Goal: Information Seeking & Learning: Learn about a topic

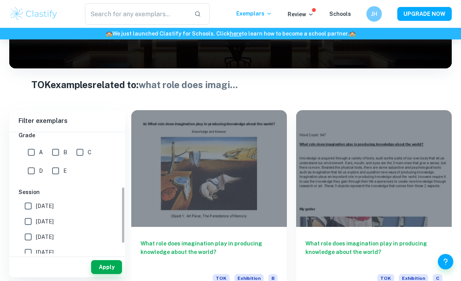
scroll to position [134, 0]
click at [33, 157] on input "A" at bounding box center [31, 154] width 15 height 15
checkbox input "true"
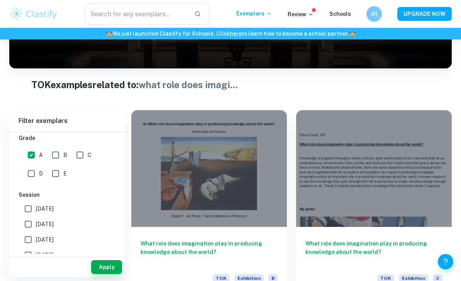
click at [112, 274] on button "Apply" at bounding box center [106, 267] width 31 height 14
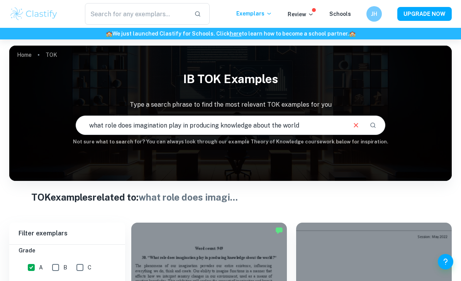
click at [353, 121] on icon "Clear" at bounding box center [356, 125] width 8 height 8
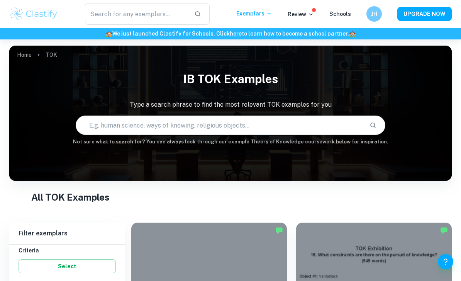
click at [353, 126] on input "text" at bounding box center [219, 125] width 287 height 22
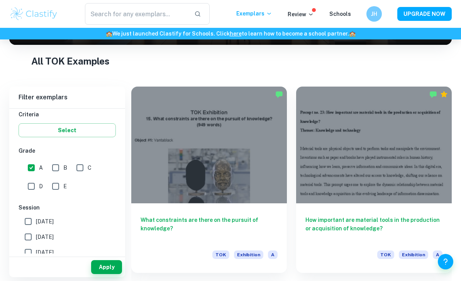
scroll to position [136, 0]
click at [251, 179] on div at bounding box center [209, 145] width 156 height 117
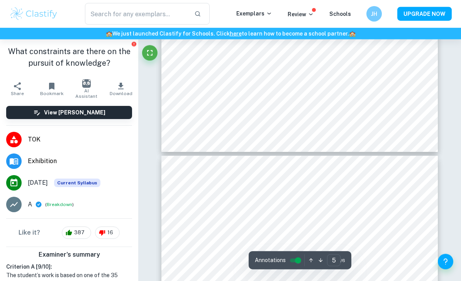
type input "4"
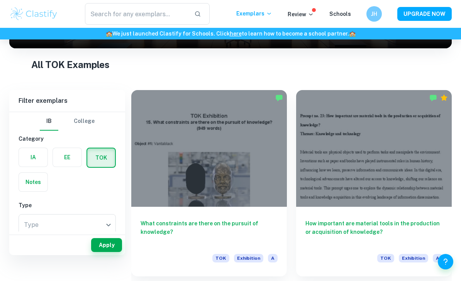
scroll to position [149, 0]
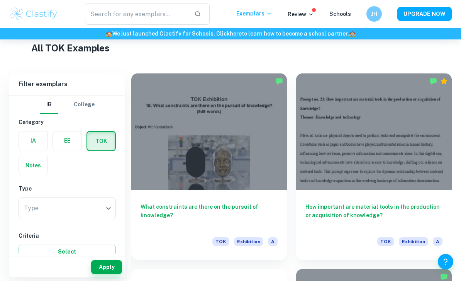
click at [370, 164] on div at bounding box center [374, 131] width 156 height 117
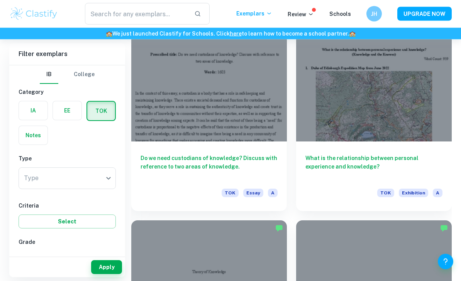
scroll to position [1567, 0]
click at [421, 95] on div at bounding box center [374, 83] width 156 height 117
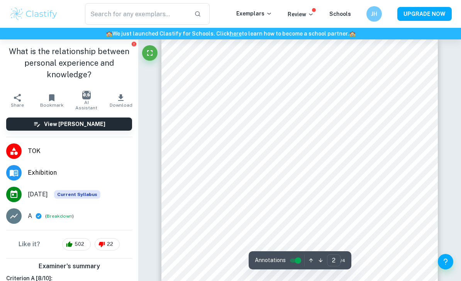
scroll to position [520, 0]
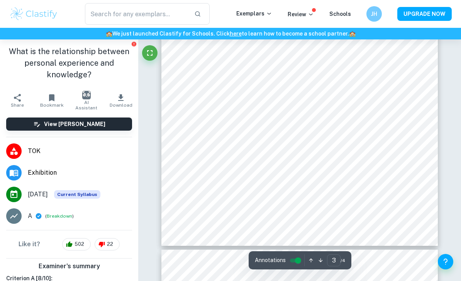
type input "4"
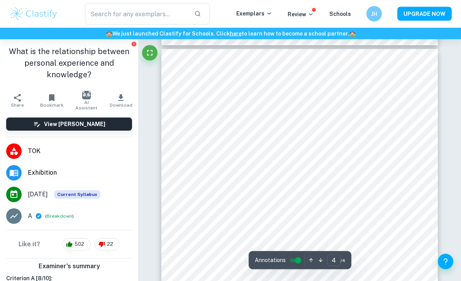
scroll to position [1175, 0]
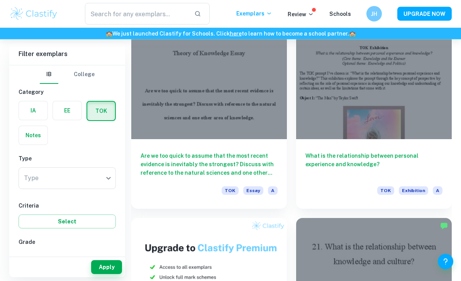
scroll to position [2156, 0]
click at [425, 127] on div at bounding box center [374, 80] width 156 height 117
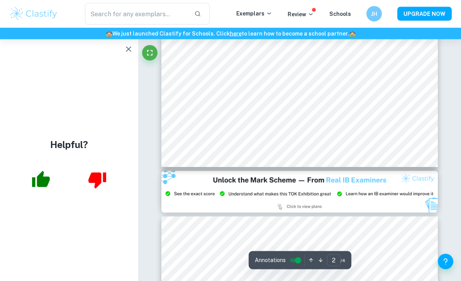
scroll to position [646, 0]
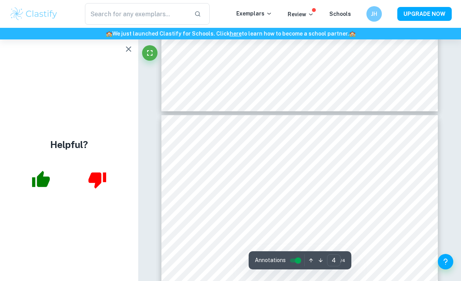
type input "3"
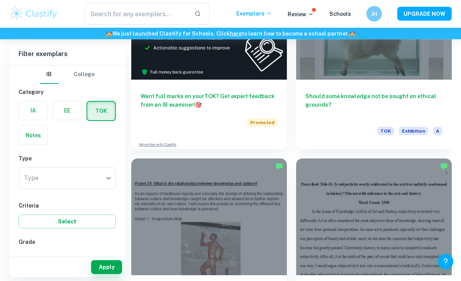
scroll to position [3577, 0]
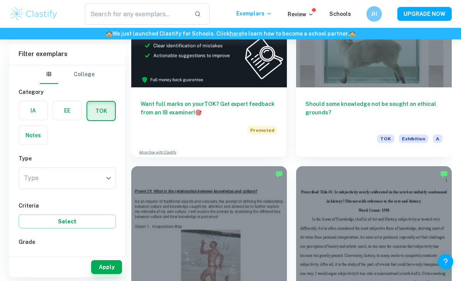
click at [385, 84] on div at bounding box center [374, 28] width 156 height 117
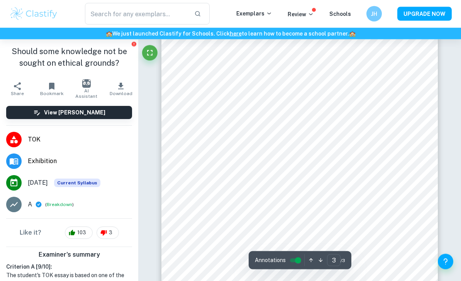
scroll to position [1022, 0]
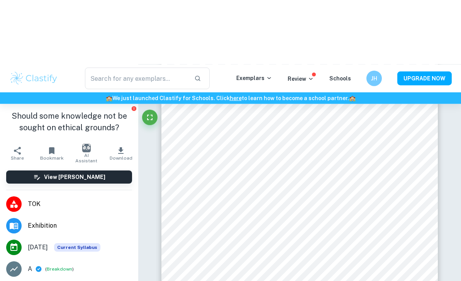
type input "2"
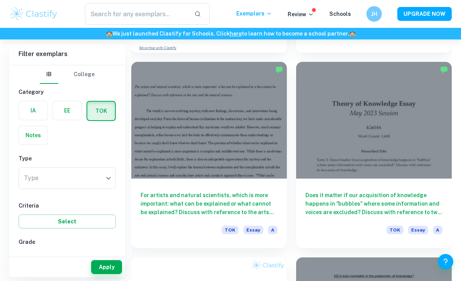
scroll to position [5244, 0]
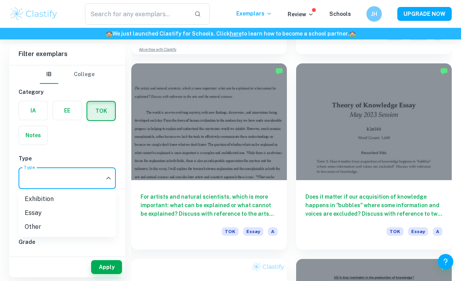
click at [30, 198] on li "Exhibition" at bounding box center [67, 199] width 97 height 14
type input "Exhibition"
click at [108, 274] on button "Apply" at bounding box center [106, 267] width 31 height 14
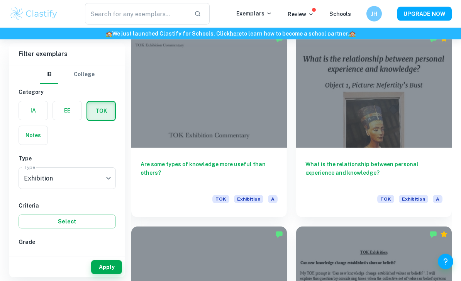
scroll to position [1403, 0]
click at [318, 125] on div at bounding box center [374, 89] width 156 height 117
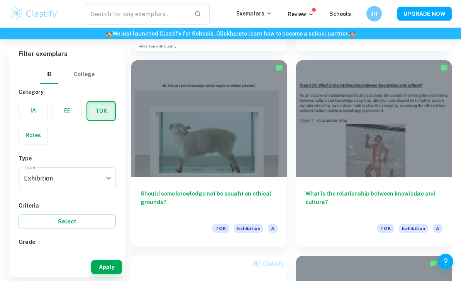
scroll to position [2156, 0]
click at [327, 126] on div at bounding box center [374, 118] width 156 height 117
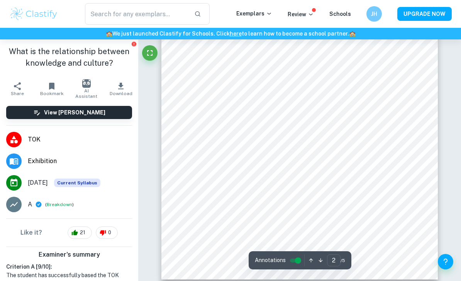
scroll to position [510, 0]
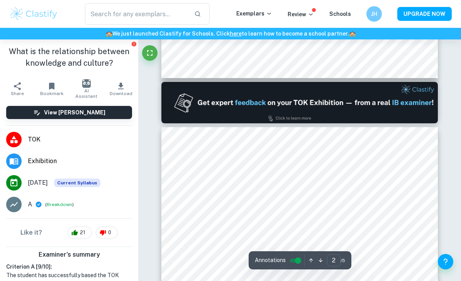
type input "1"
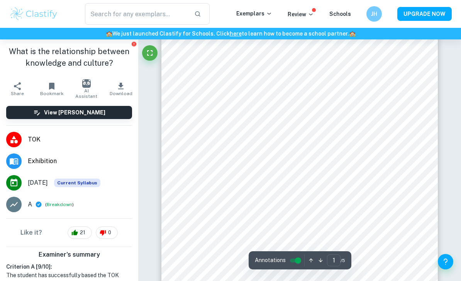
scroll to position [0, 0]
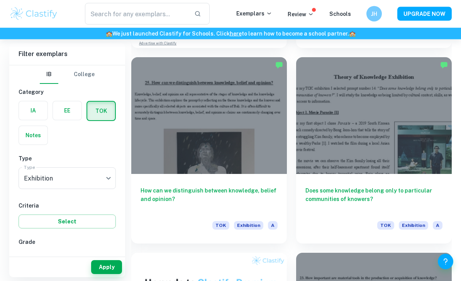
scroll to position [3724, 0]
click at [421, 148] on div at bounding box center [374, 115] width 156 height 117
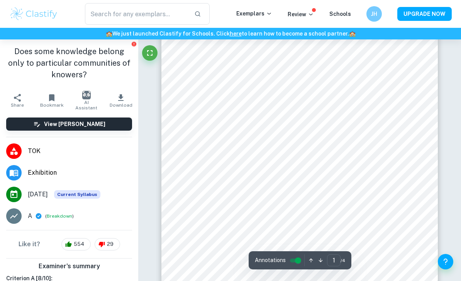
scroll to position [102, 0]
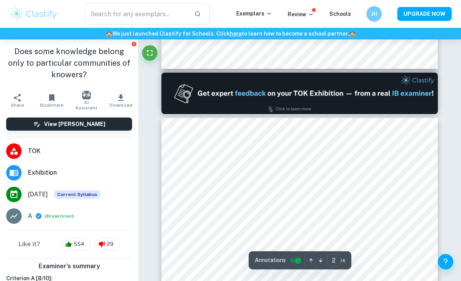
type input "1"
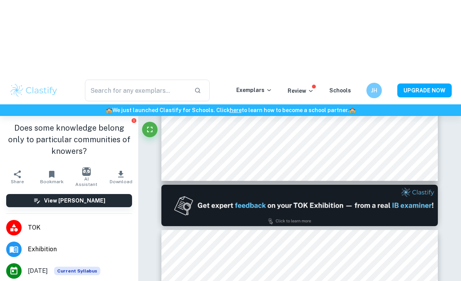
scroll to position [200, 0]
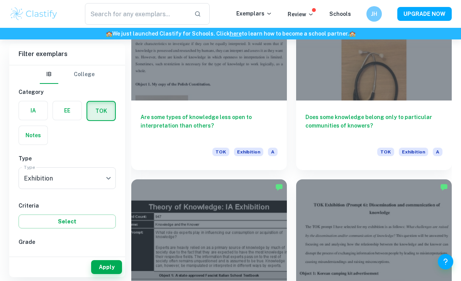
scroll to position [6339, 0]
click at [386, 67] on div at bounding box center [374, 42] width 156 height 117
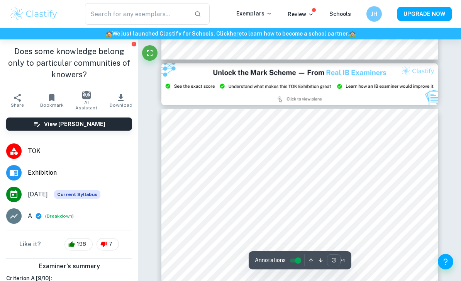
scroll to position [817, 0]
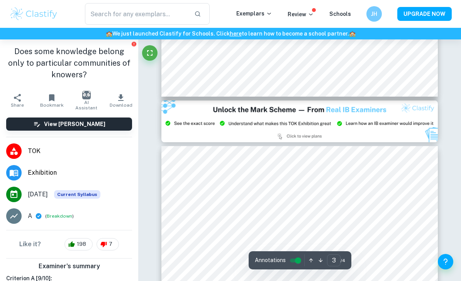
type input "2"
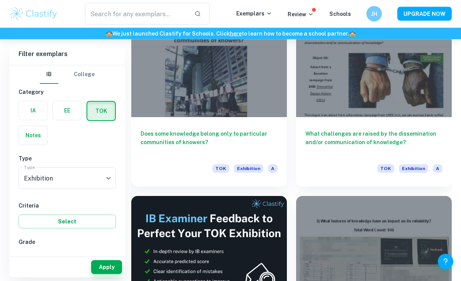
scroll to position [12777, 0]
